Goal: Task Accomplishment & Management: Use online tool/utility

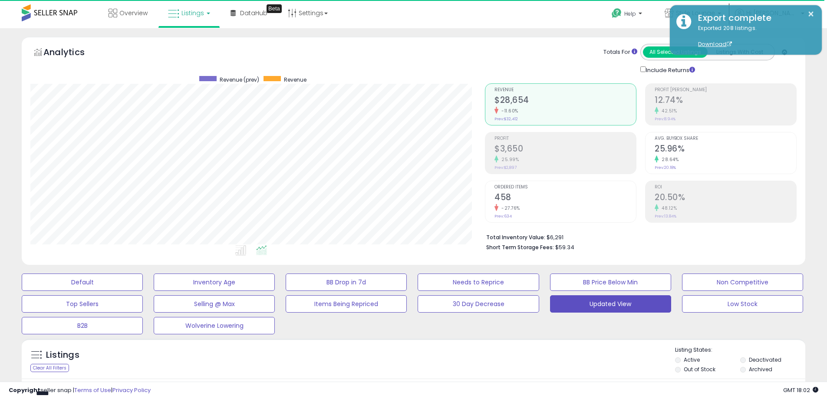
select select "**"
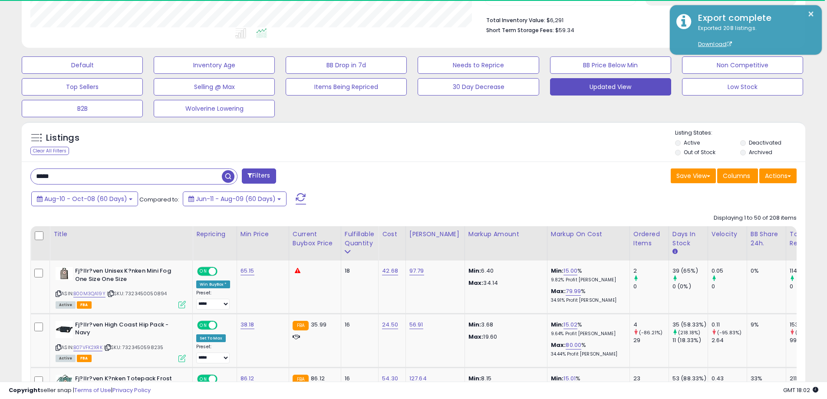
scroll to position [178, 455]
click at [120, 176] on input "*****" at bounding box center [126, 176] width 191 height 15
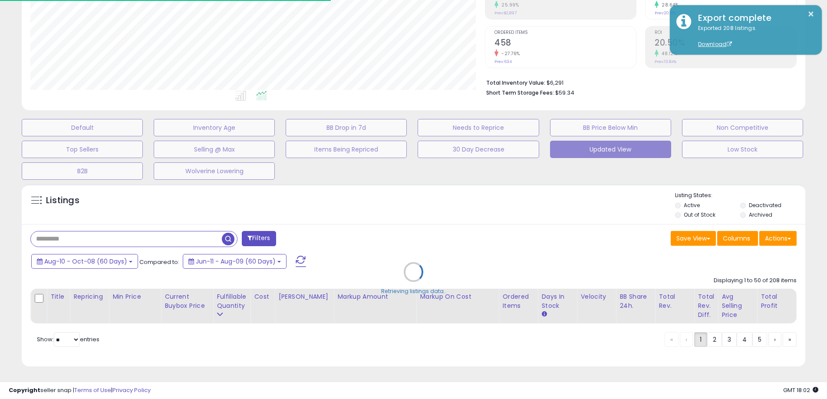
scroll to position [178, 459]
click at [100, 229] on div "Retrieving listings data.." at bounding box center [416, 279] width 803 height 198
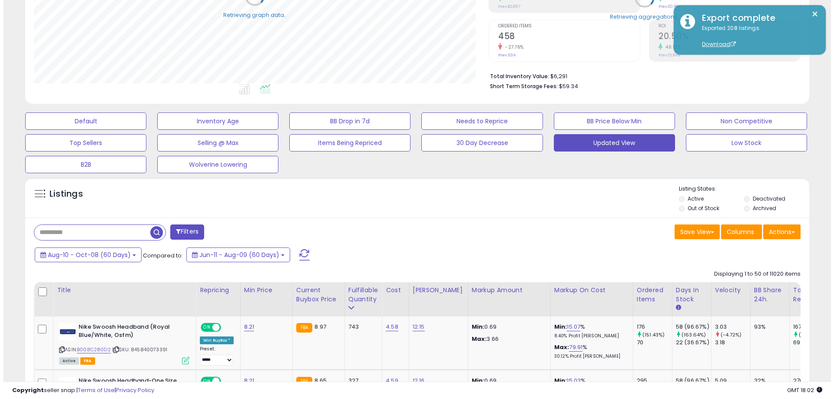
scroll to position [434099, 433822]
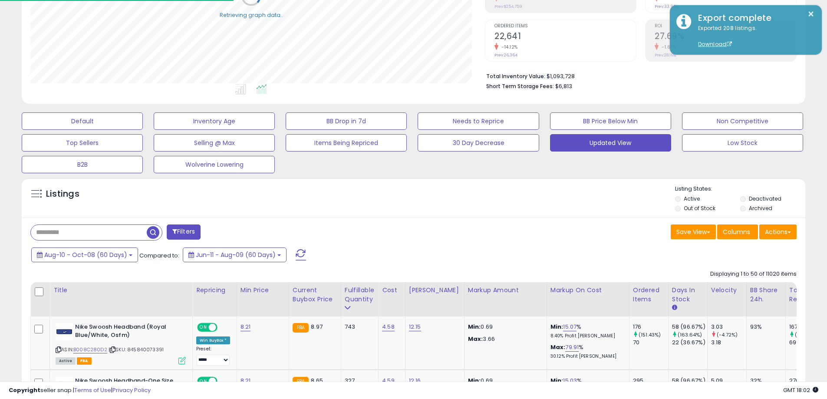
click at [70, 228] on input "text" at bounding box center [89, 232] width 116 height 15
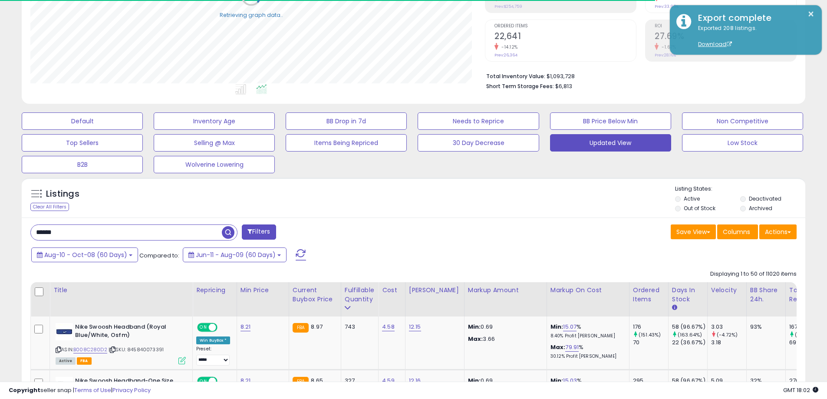
type input "******"
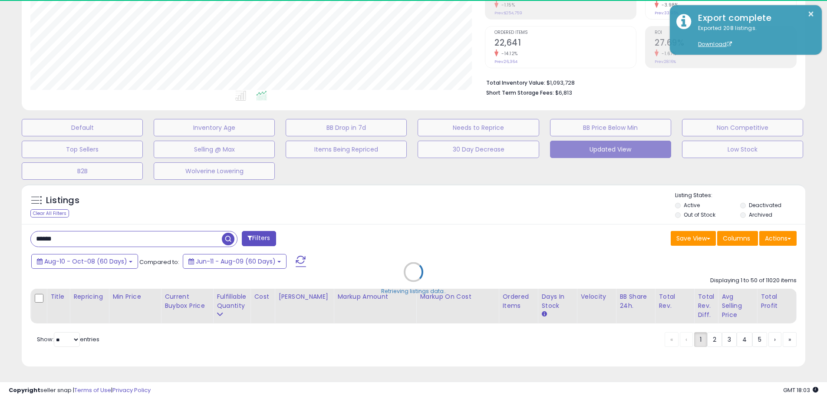
scroll to position [178, 455]
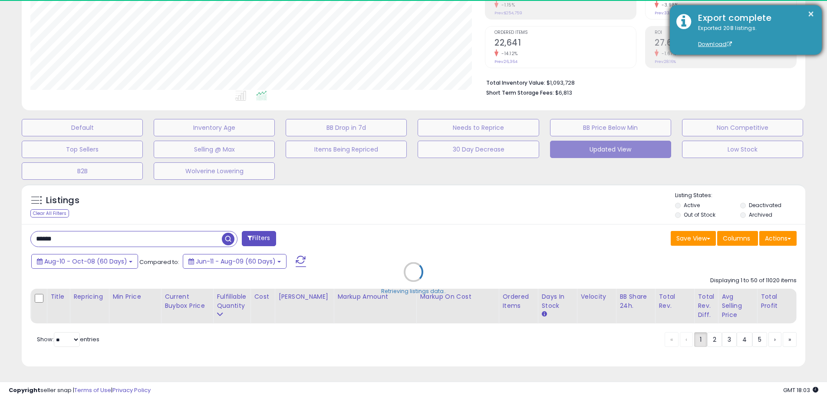
click at [810, 13] on div "Export complete" at bounding box center [754, 18] width 124 height 13
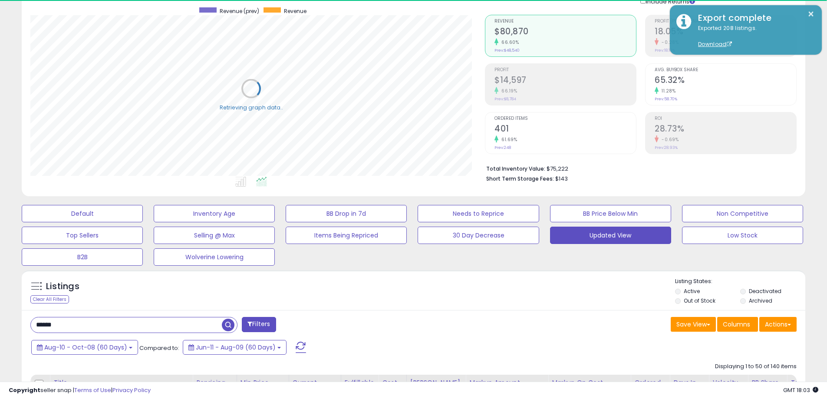
scroll to position [118, 0]
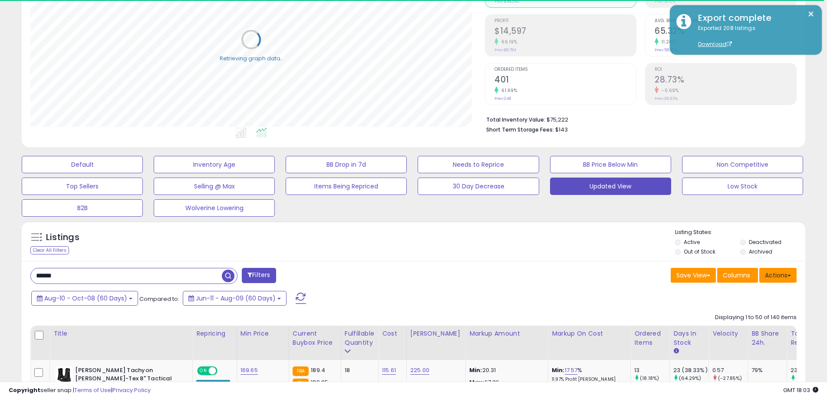
click at [774, 278] on button "Actions" at bounding box center [778, 275] width 37 height 15
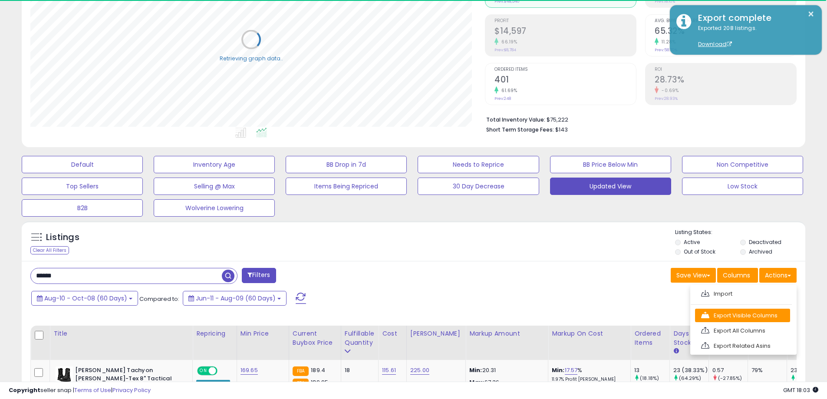
click at [741, 318] on link "Export Visible Columns" at bounding box center [742, 315] width 95 height 13
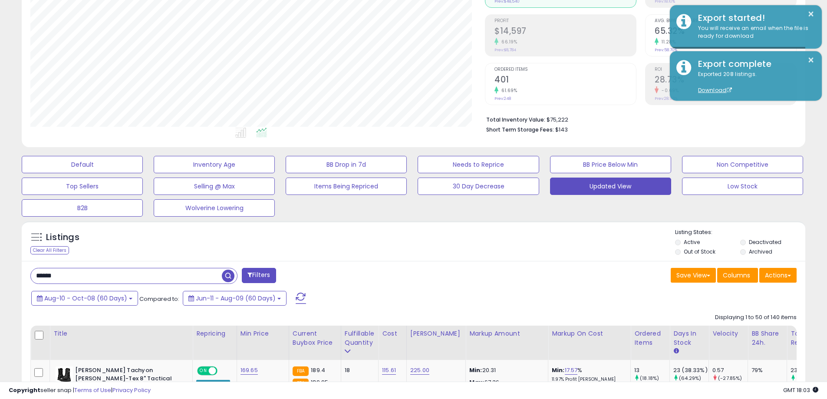
scroll to position [178, 455]
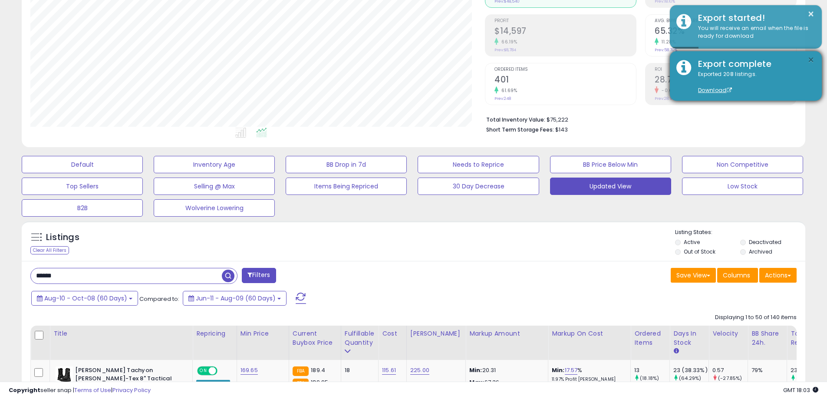
click at [812, 59] on button "×" at bounding box center [811, 60] width 7 height 11
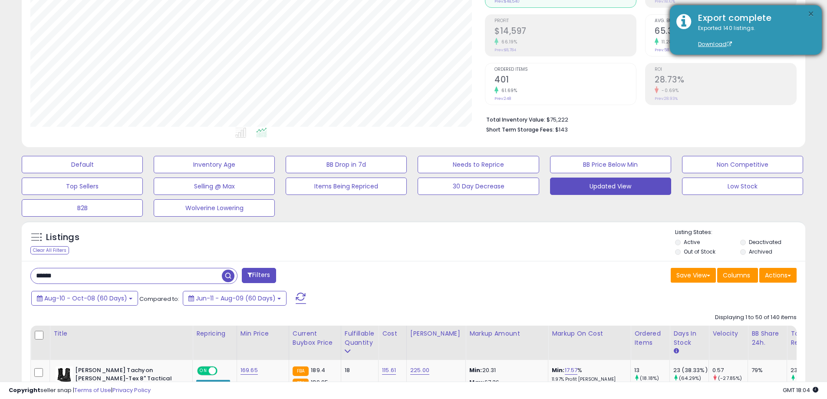
click at [812, 13] on button "×" at bounding box center [811, 14] width 7 height 11
